Goal: Task Accomplishment & Management: Use online tool/utility

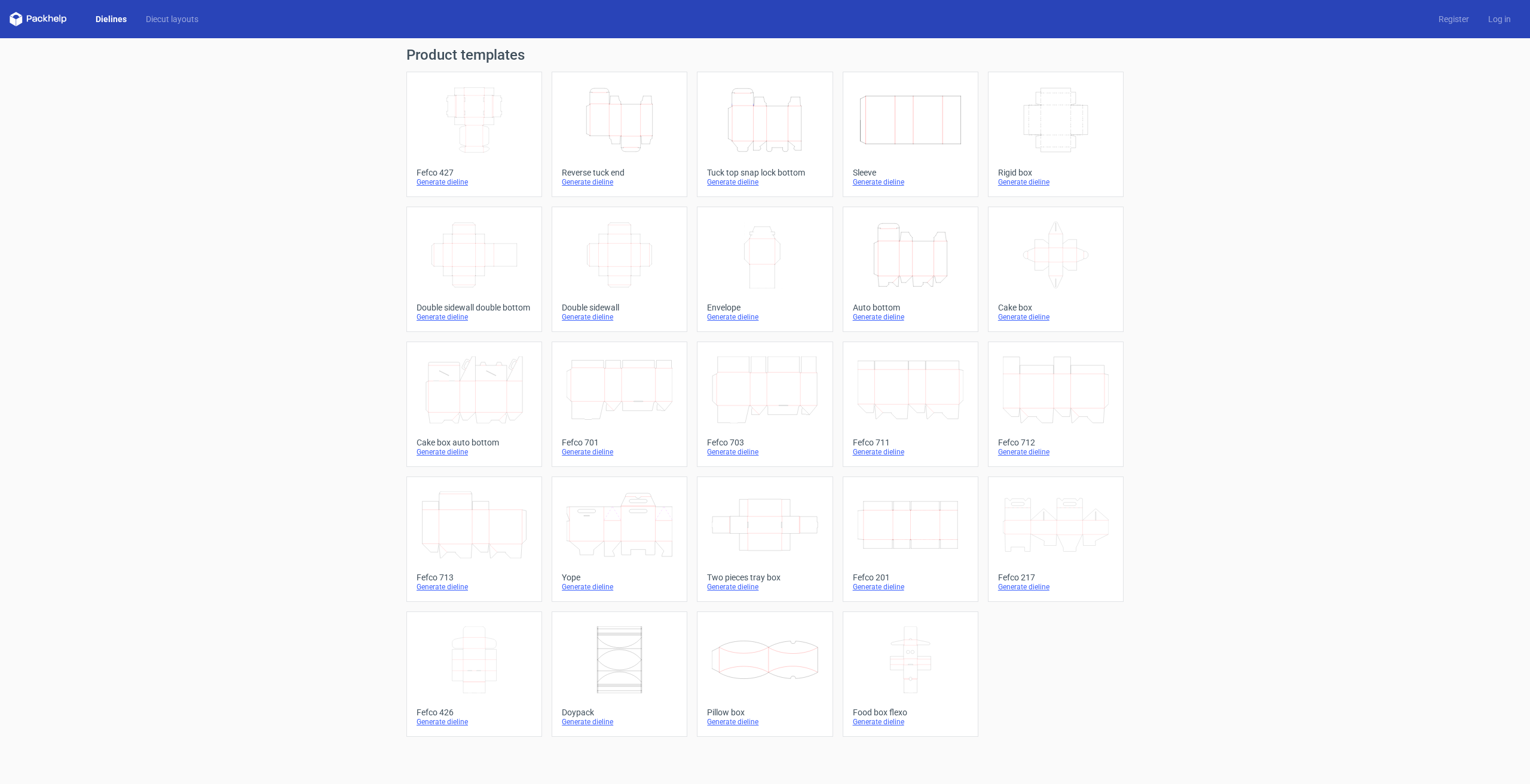
click at [618, 115] on icon "Height Depth Width" at bounding box center [619, 120] width 106 height 67
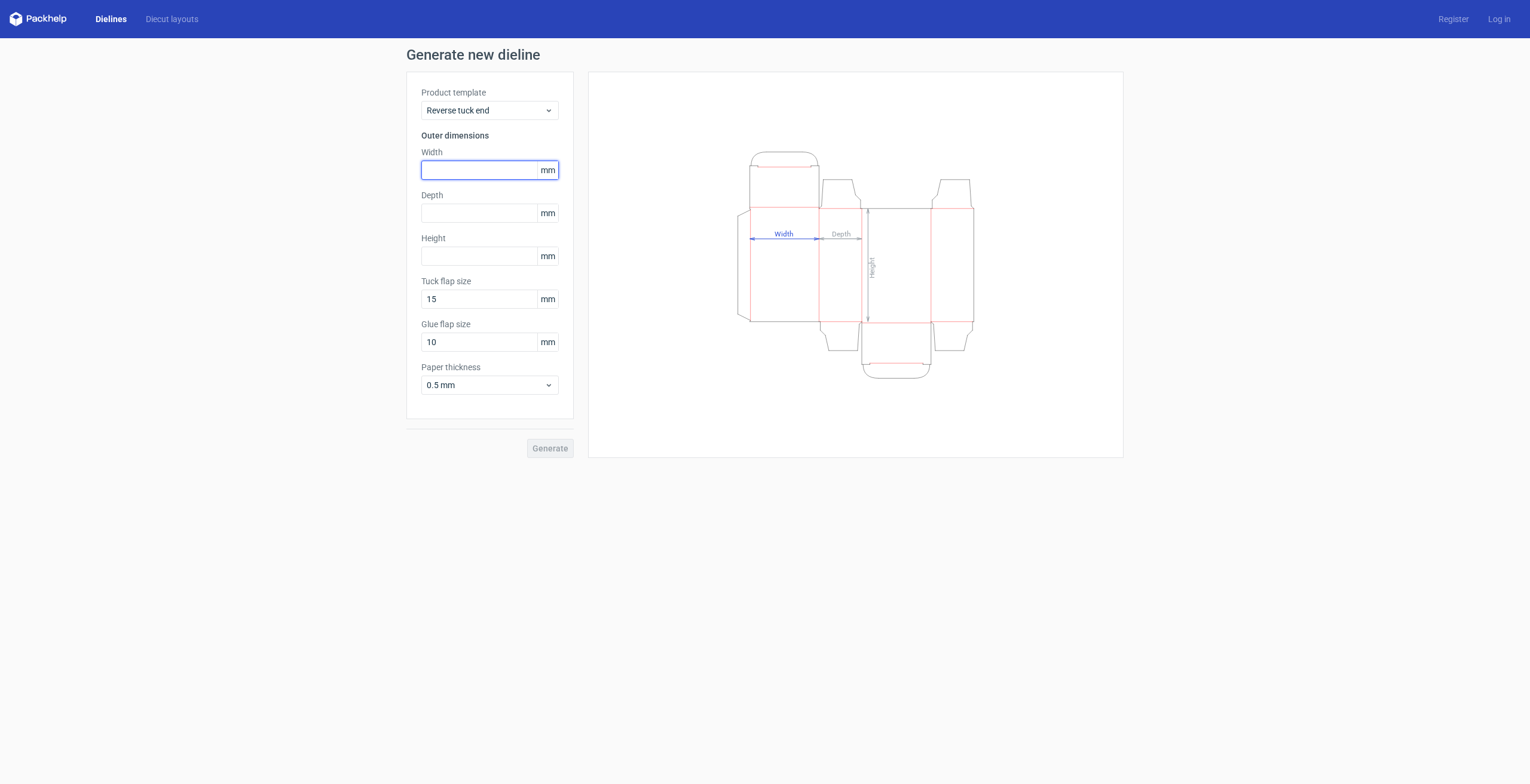
click at [433, 172] on input "text" at bounding box center [490, 170] width 138 height 19
type input "60"
type input "25"
type input "90"
click at [566, 449] on span "Generate" at bounding box center [550, 449] width 36 height 9
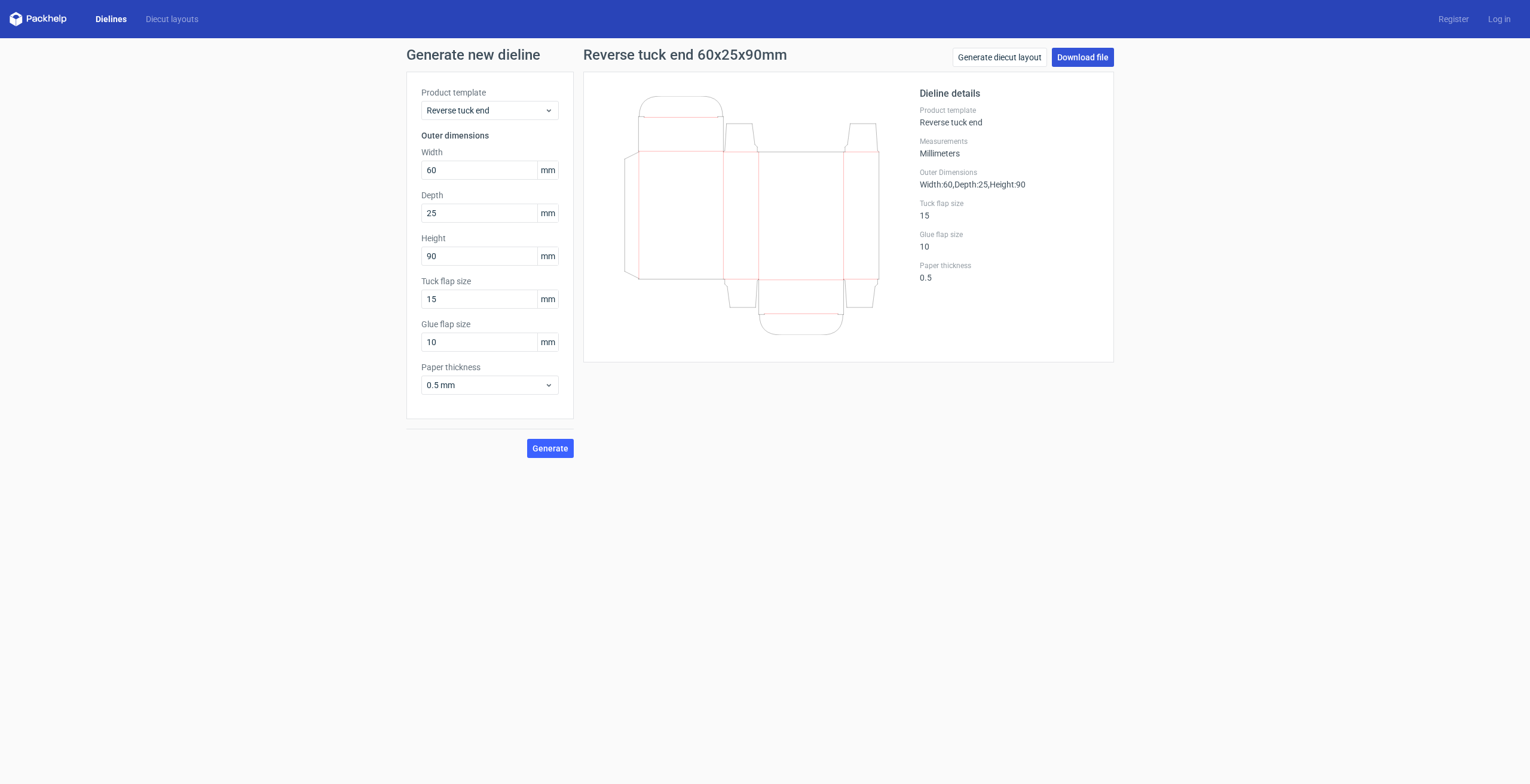
click at [1096, 56] on link "Download file" at bounding box center [1082, 58] width 62 height 19
